Goal: Check status

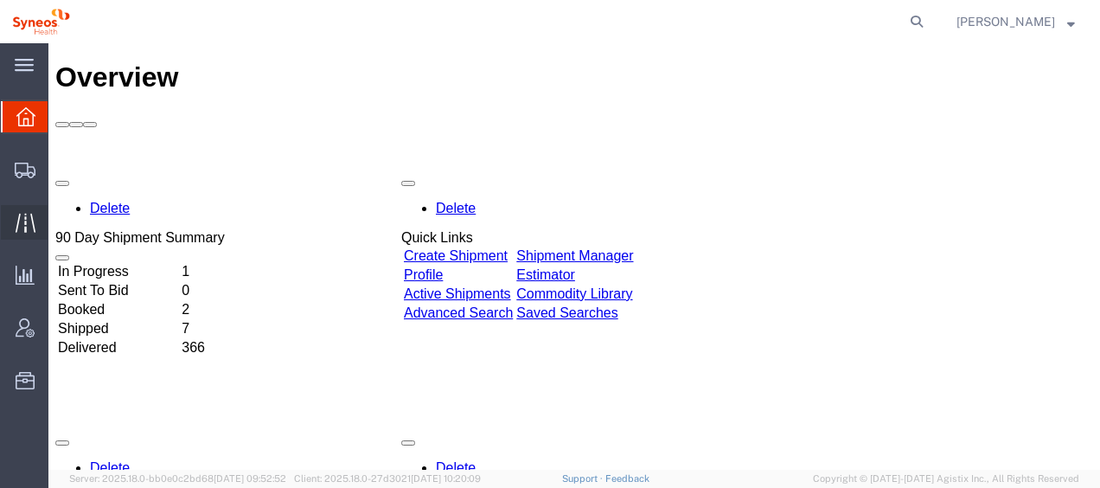
click at [60, 224] on span "Traffic" at bounding box center [54, 222] width 12 height 35
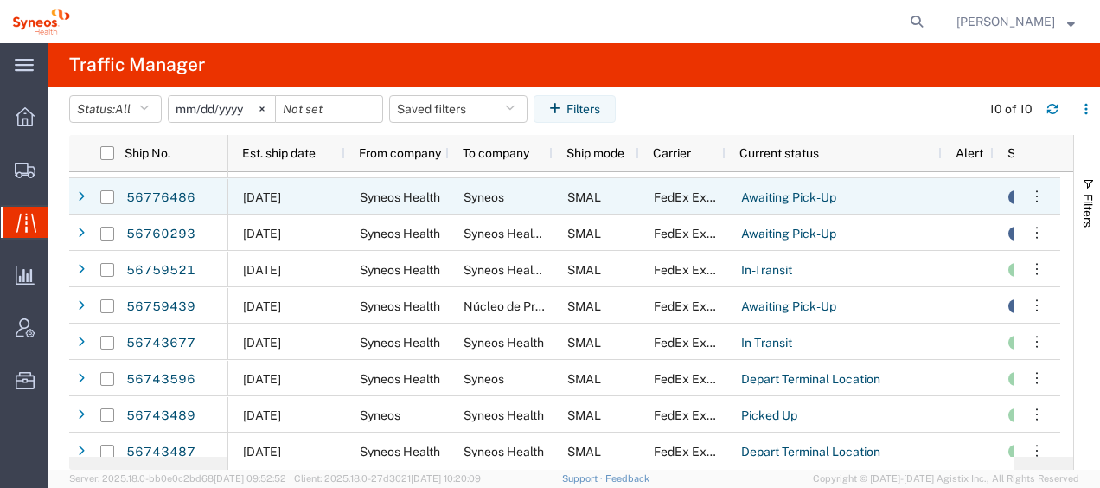
scroll to position [78, 0]
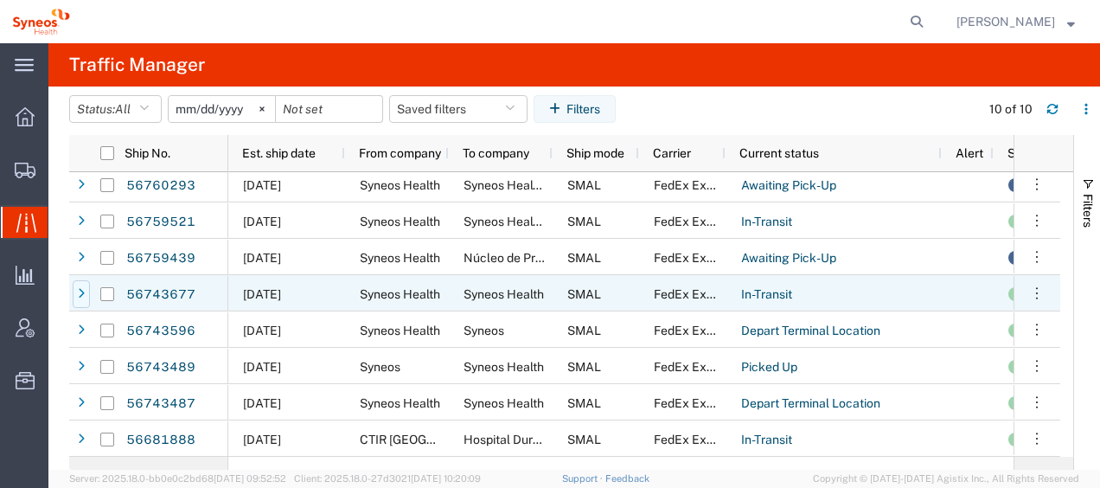
click at [80, 291] on icon at bounding box center [81, 294] width 7 height 12
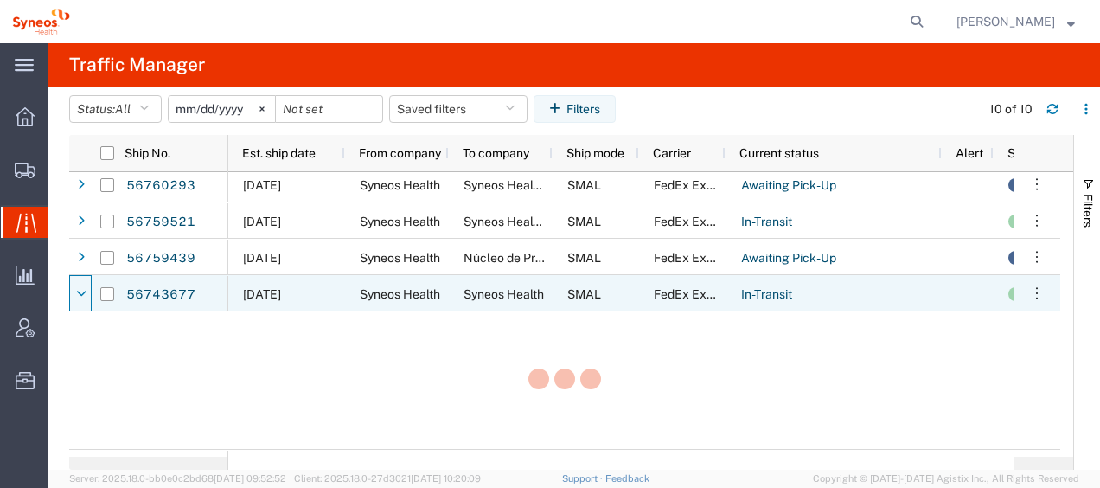
scroll to position [79, 0]
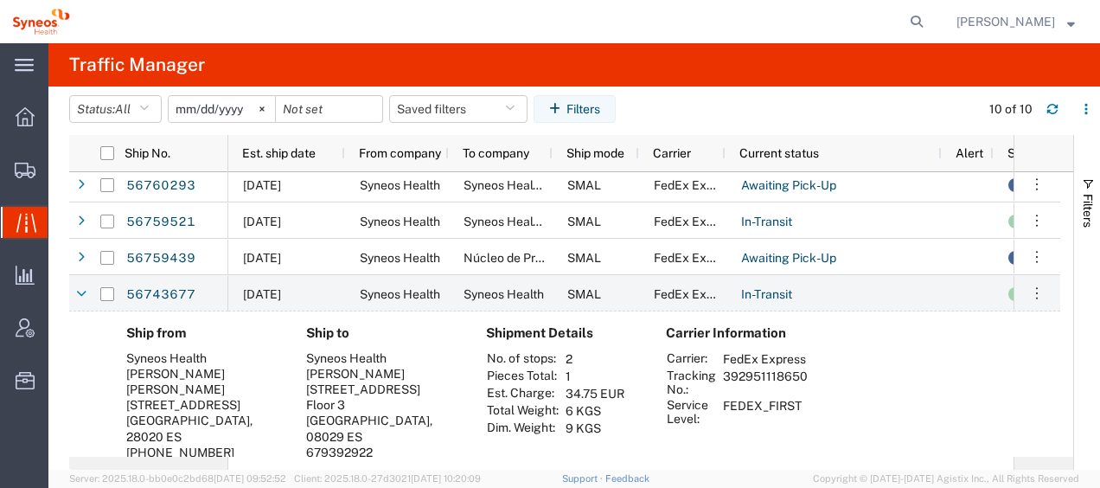
drag, startPoint x: 723, startPoint y: 391, endPoint x: 804, endPoint y: 392, distance: 80.4
click at [804, 392] on td "392951118650" at bounding box center [765, 381] width 97 height 29
drag, startPoint x: 804, startPoint y: 392, endPoint x: 785, endPoint y: 385, distance: 20.5
copy td "392951118650"
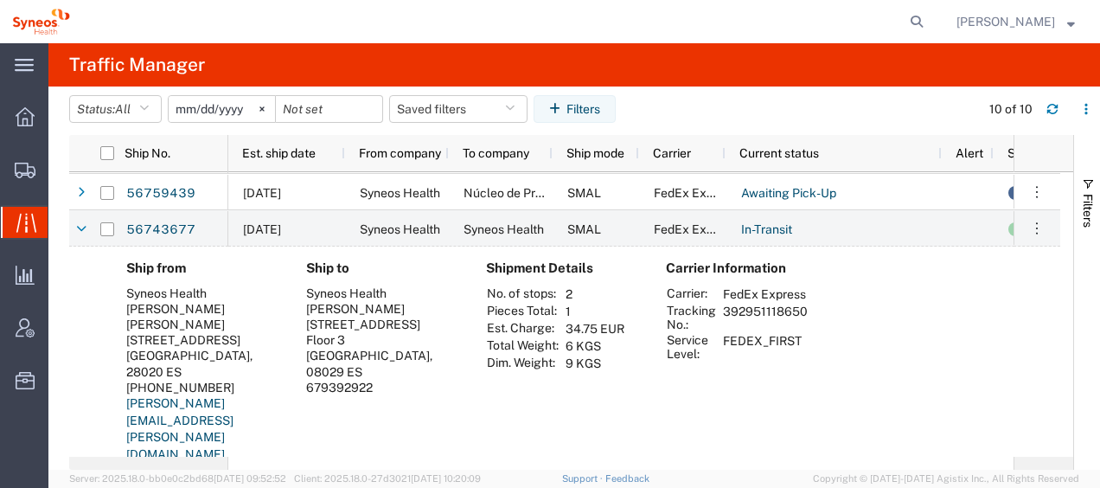
scroll to position [165, 0]
